Goal: Information Seeking & Learning: Learn about a topic

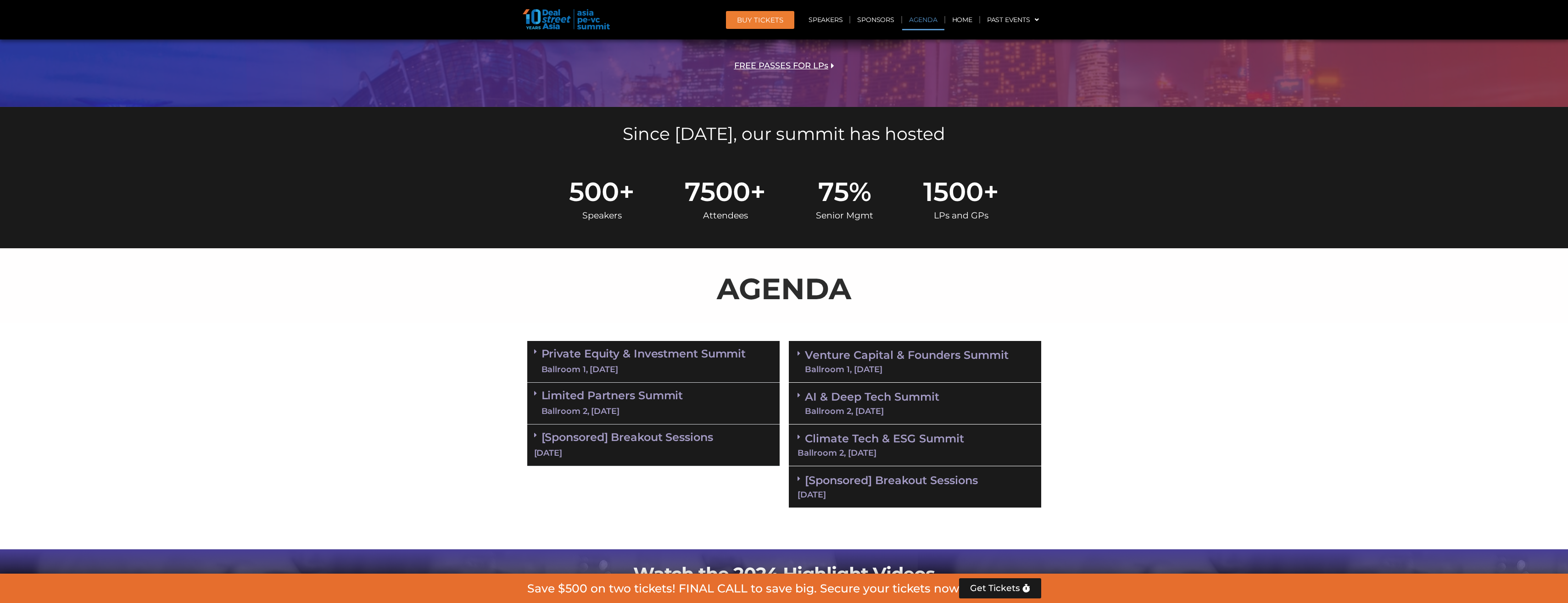
scroll to position [413, 0]
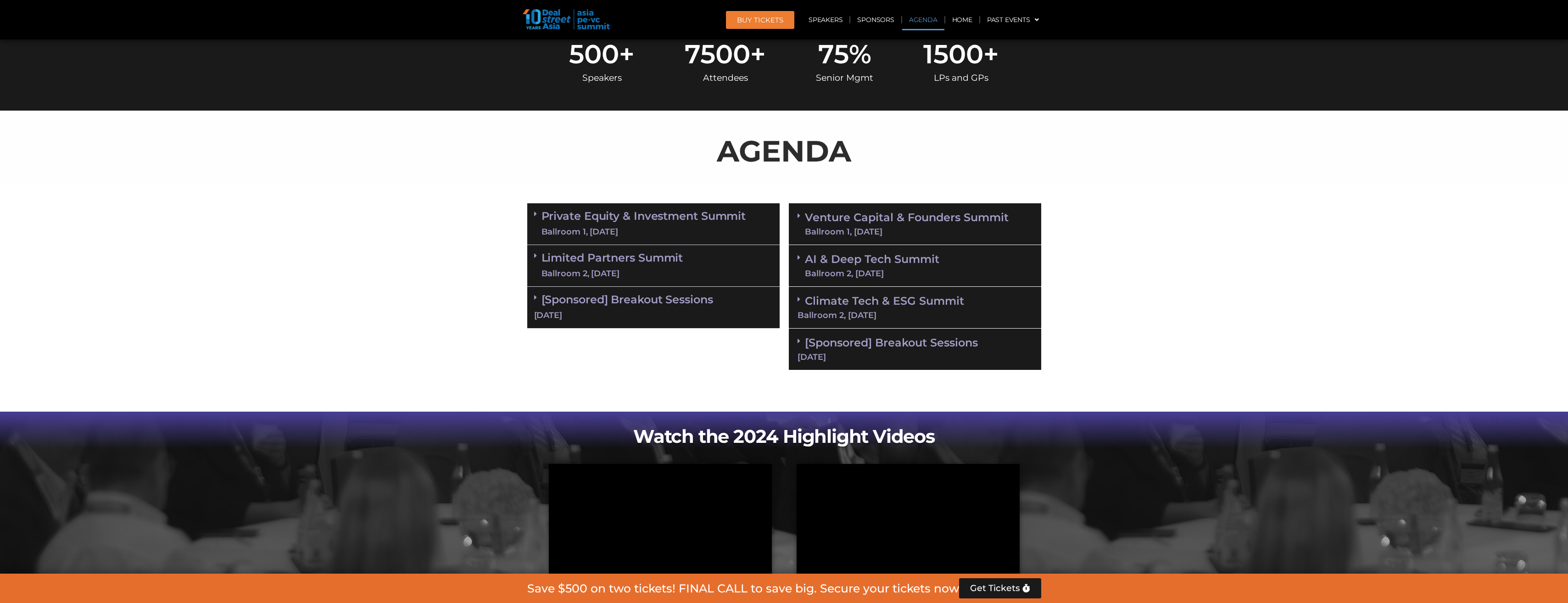
click at [637, 229] on div "Ballroom 1, [DATE]" at bounding box center [644, 232] width 205 height 12
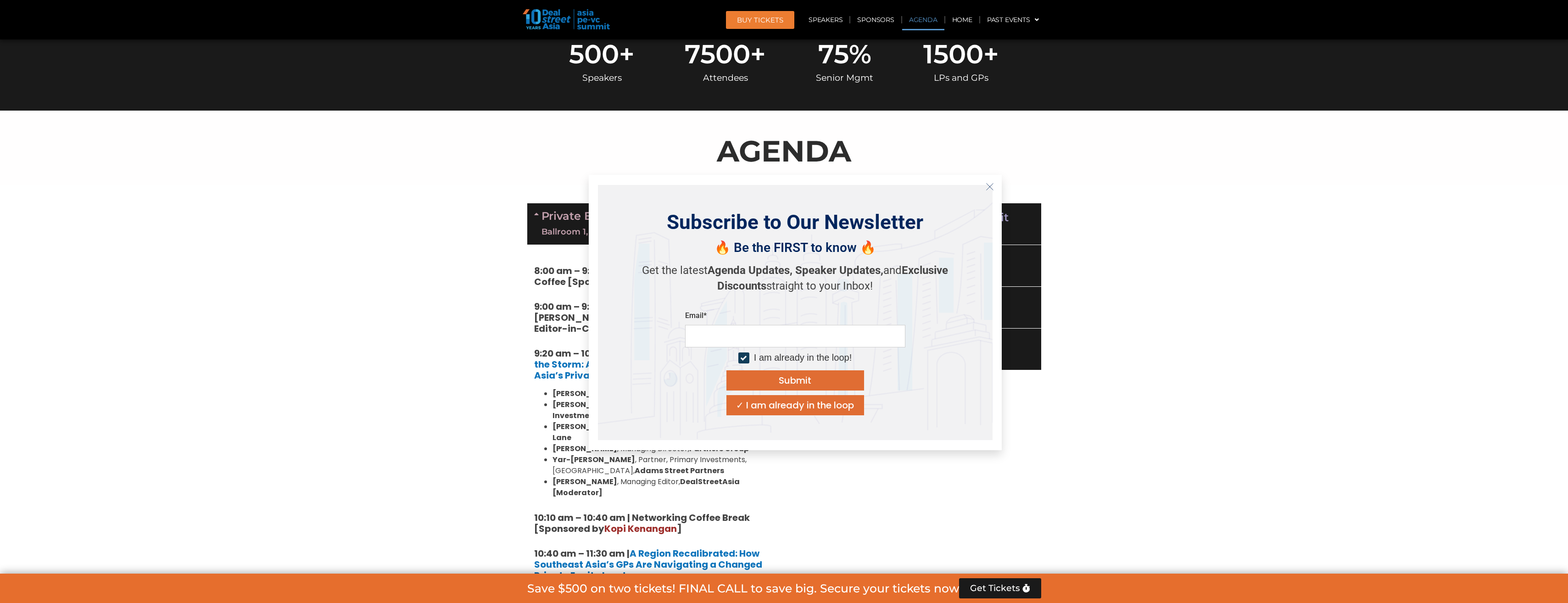
click at [572, 330] on strong "9:00 am – 9:15 am | Welcome Address by [PERSON_NAME] [PERSON_NAME], Founder & E…" at bounding box center [642, 317] width 214 height 35
click at [987, 187] on icon "Close" at bounding box center [990, 187] width 9 height 9
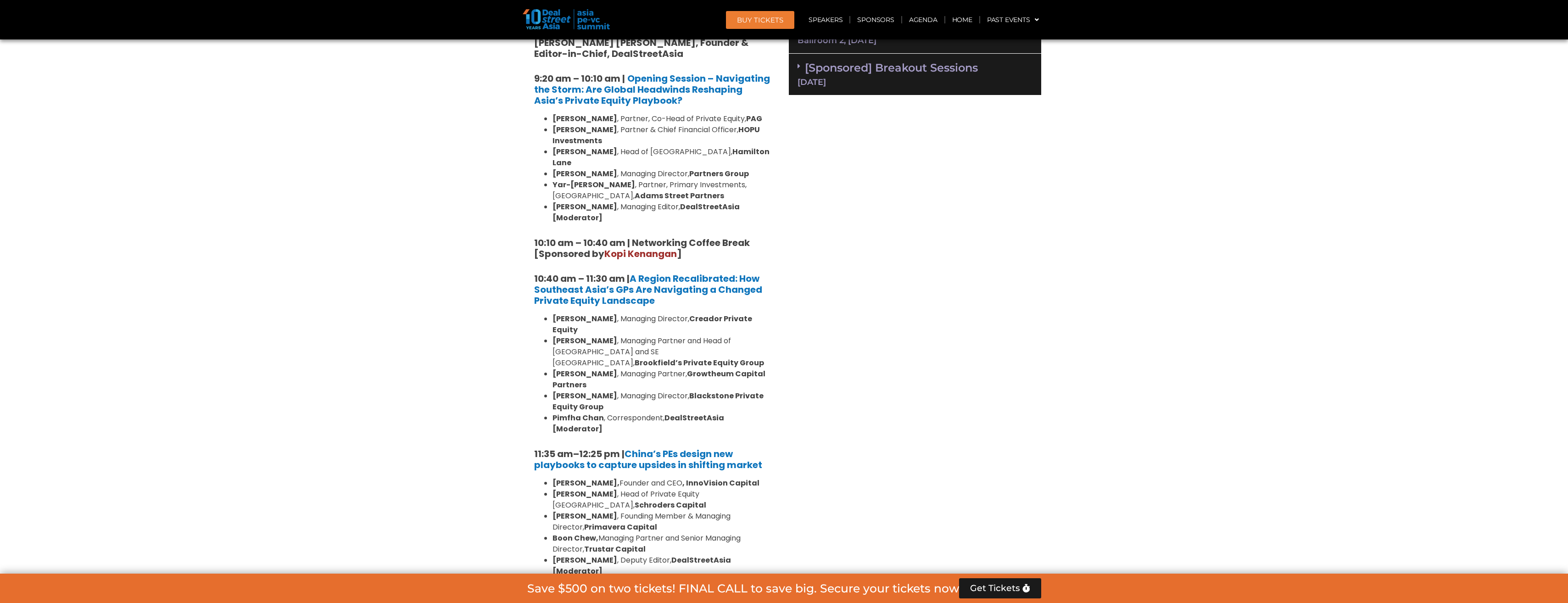
scroll to position [688, 0]
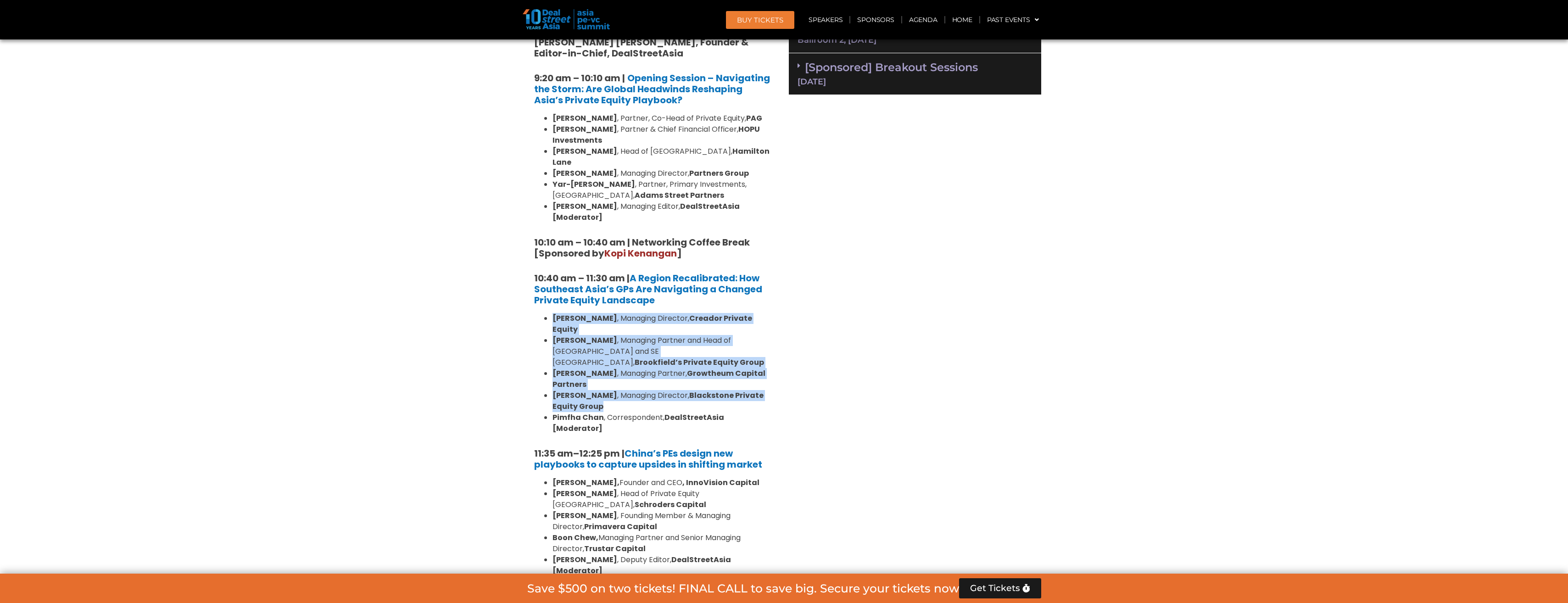
drag, startPoint x: 617, startPoint y: 374, endPoint x: 525, endPoint y: 299, distance: 118.7
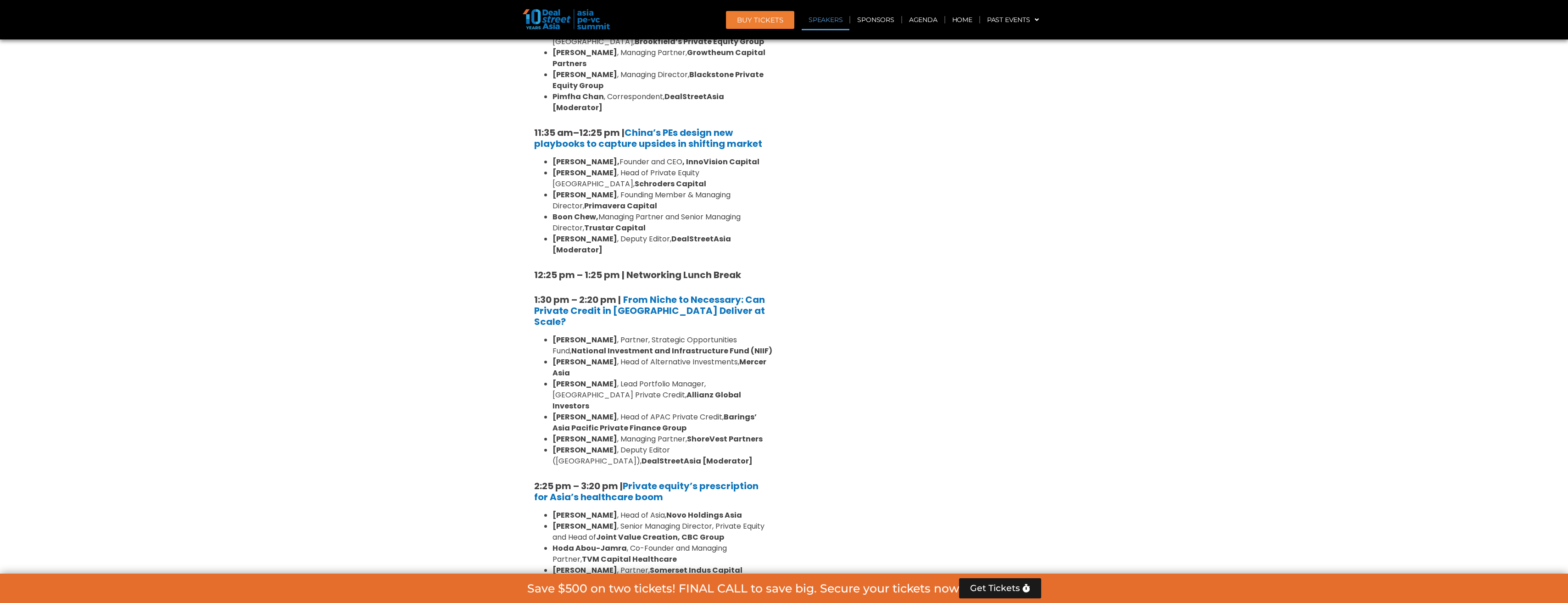
scroll to position [1009, 0]
drag, startPoint x: 664, startPoint y: 329, endPoint x: 577, endPoint y: 319, distance: 87.6
click at [577, 411] on li "Justin Hooley , Head of APAC Private Credit, Barings’ Asia Pacific Private Fina…" at bounding box center [663, 422] width 220 height 22
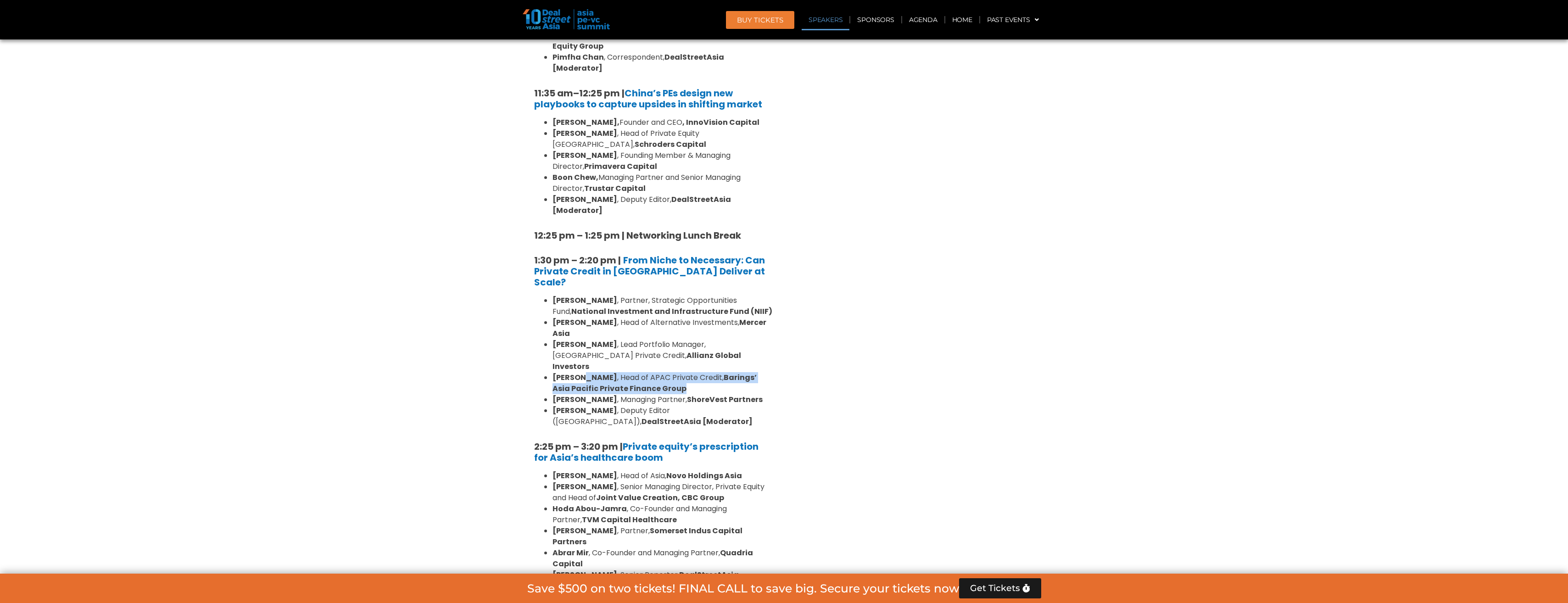
scroll to position [1101, 0]
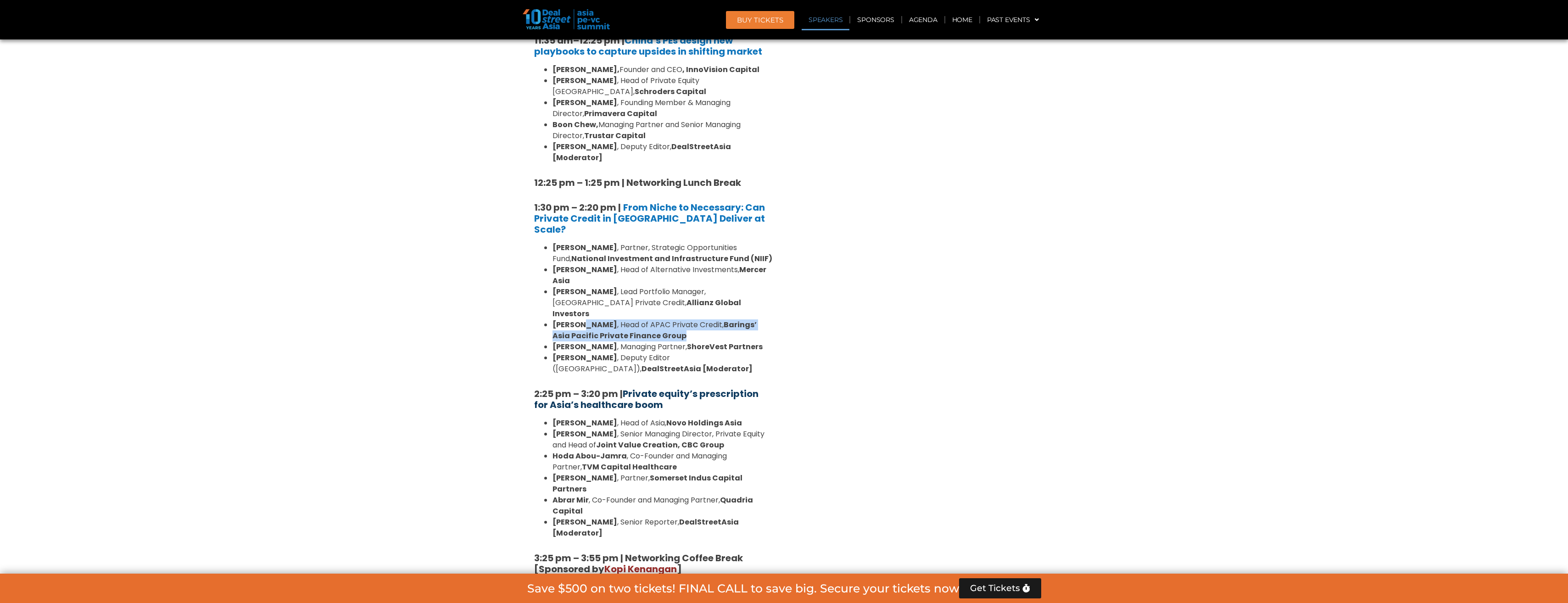
click at [629, 387] on strong "Private equity’s prescription for Asia’s healthcare boom" at bounding box center [646, 399] width 225 height 24
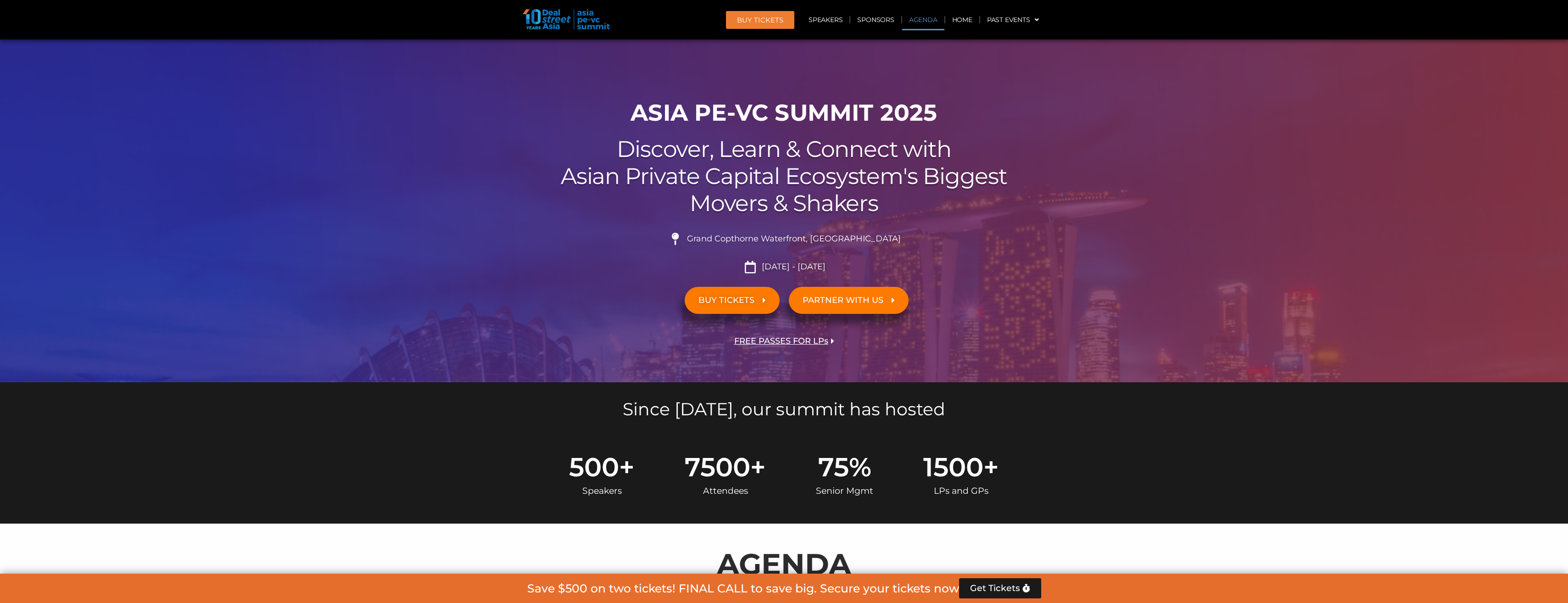
click at [928, 21] on link "Agenda" at bounding box center [923, 19] width 42 height 21
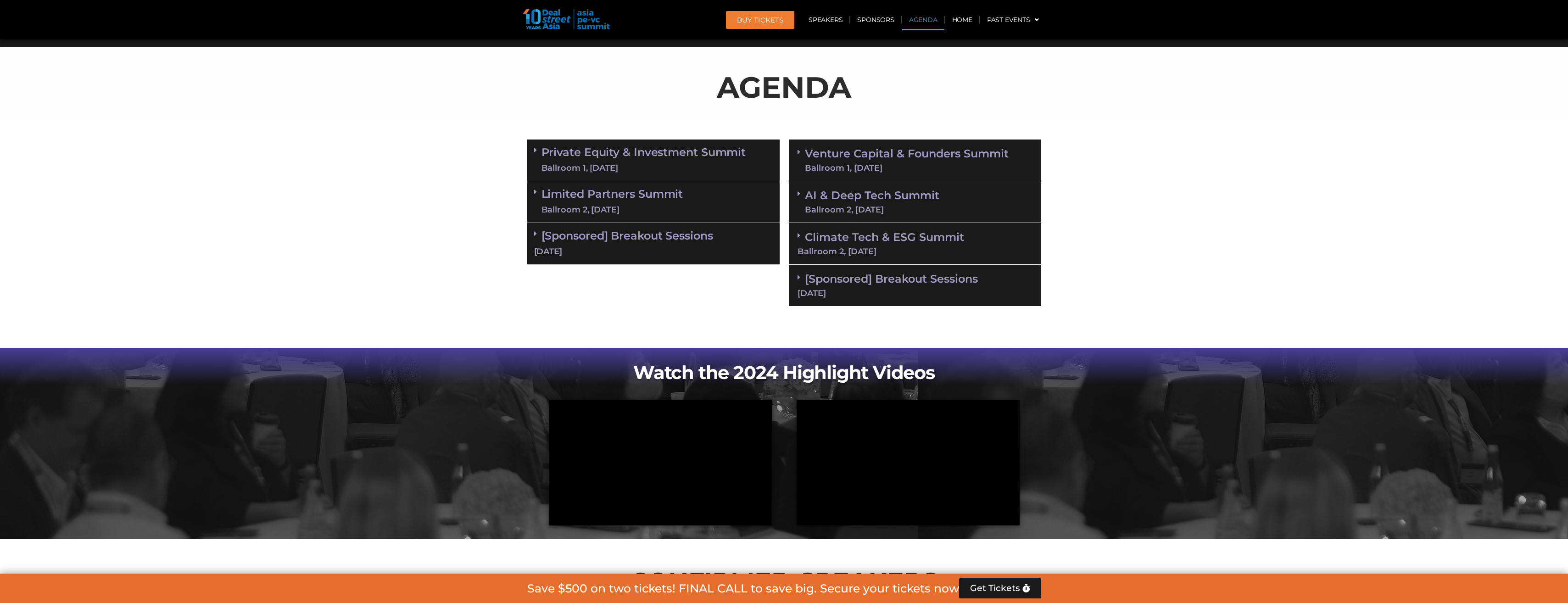
scroll to position [489, 0]
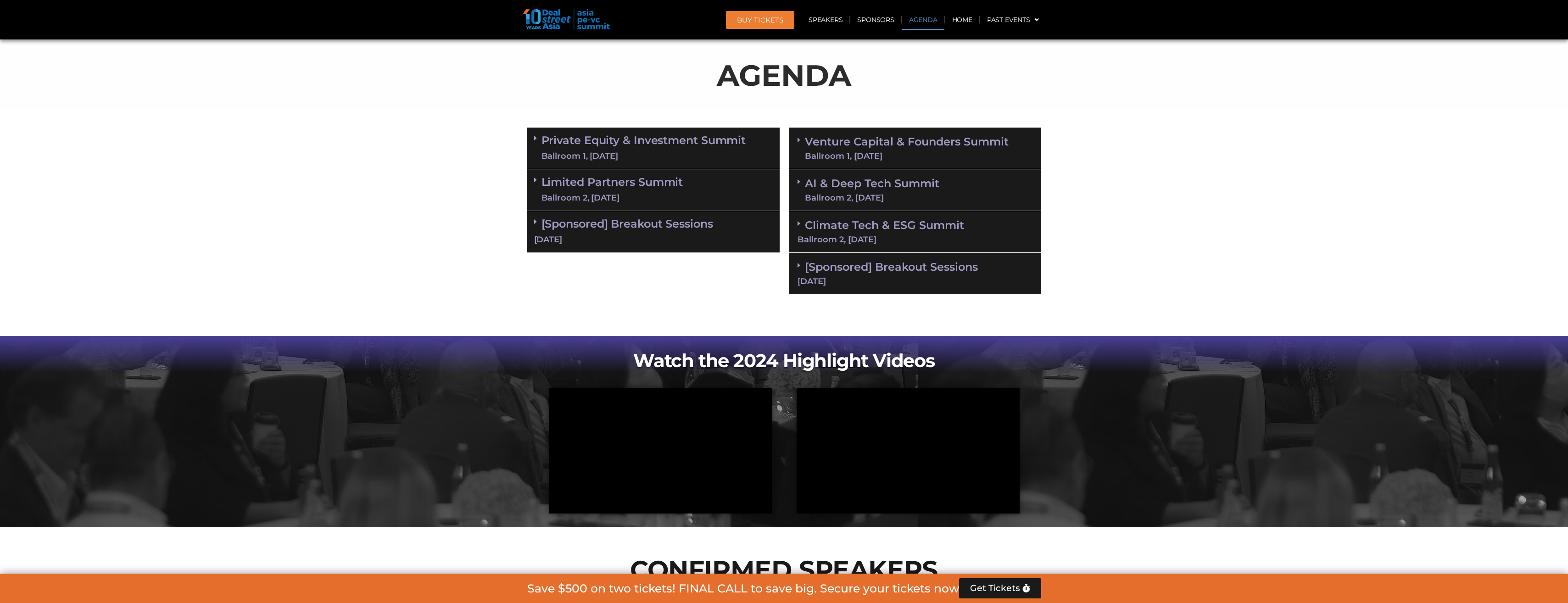
click at [623, 157] on div "Ballroom 1, [DATE]" at bounding box center [644, 156] width 205 height 12
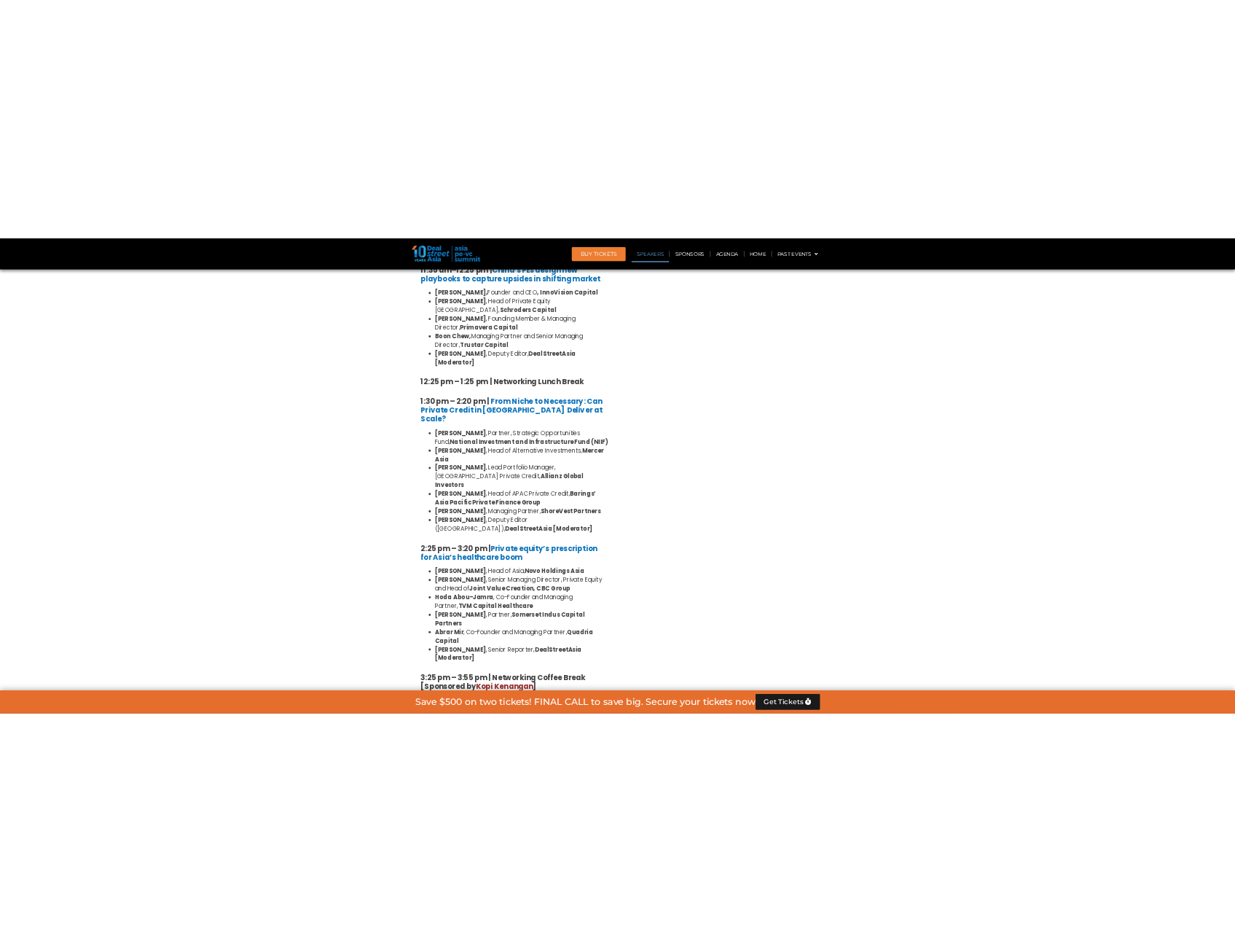
scroll to position [1723, 0]
